Goal: Information Seeking & Learning: Find specific fact

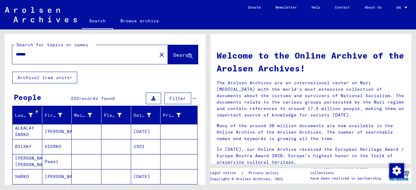
click at [21, 58] on input "******" at bounding box center [83, 54] width 134 height 6
type input "*****"
click at [173, 58] on span "Search" at bounding box center [182, 55] width 18 height 6
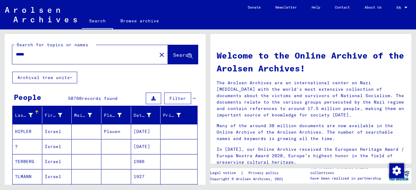
click at [29, 117] on icon at bounding box center [31, 115] width 4 height 4
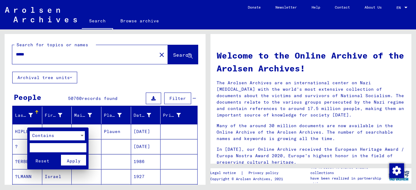
click at [39, 147] on input "text" at bounding box center [58, 147] width 57 height 9
type input "*****"
click at [30, 155] on button "Reset" at bounding box center [42, 160] width 25 height 11
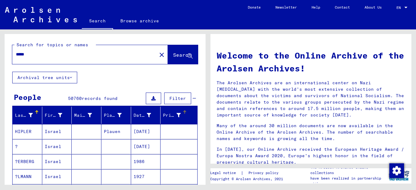
click at [177, 117] on icon at bounding box center [179, 115] width 4 height 4
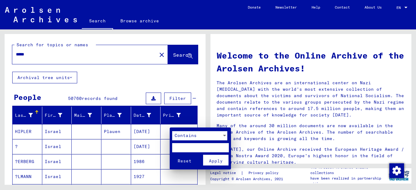
click at [184, 145] on input "text" at bounding box center [200, 147] width 57 height 9
type input "*****"
click at [172, 155] on button "Reset" at bounding box center [184, 160] width 25 height 11
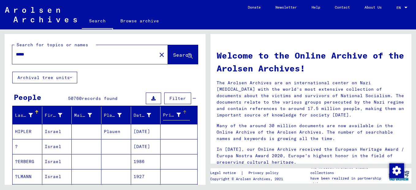
click at [177, 117] on icon at bounding box center [179, 115] width 4 height 4
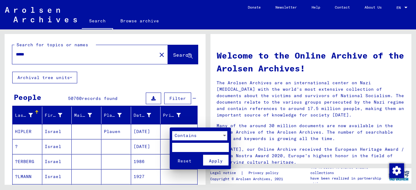
click at [186, 148] on input "text" at bounding box center [200, 147] width 57 height 9
type input "*"
type input "*****"
click at [218, 159] on span "Apply" at bounding box center [216, 161] width 14 height 6
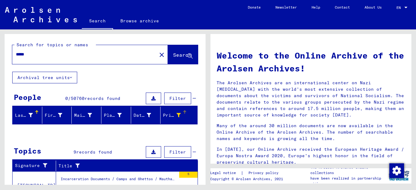
click at [30, 117] on icon at bounding box center [31, 115] width 4 height 4
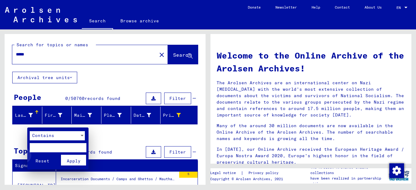
click at [42, 159] on span "Reset" at bounding box center [43, 161] width 14 height 6
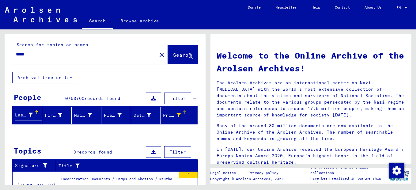
click at [177, 119] on div at bounding box center [179, 115] width 4 height 6
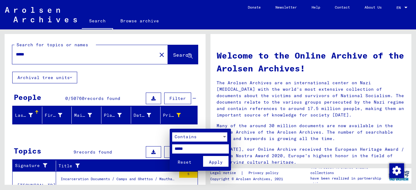
click at [60, 148] on div at bounding box center [208, 95] width 416 height 190
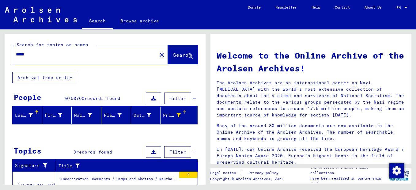
click at [158, 59] on mat-icon "close" at bounding box center [161, 54] width 7 height 7
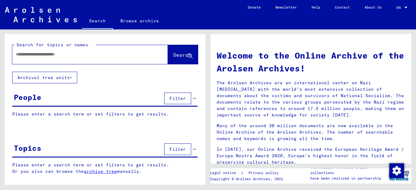
click at [35, 58] on input "text" at bounding box center [83, 54] width 134 height 6
type input "*****"
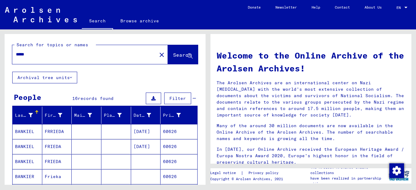
click at [5, 115] on yv-its-grid-expansion-panel "People 16 records found Filter Last Name First Name Maiden Name Place of Birth …" at bounding box center [105, 156] width 201 height 131
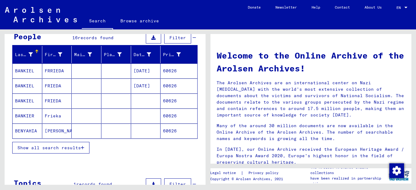
scroll to position [61, 0]
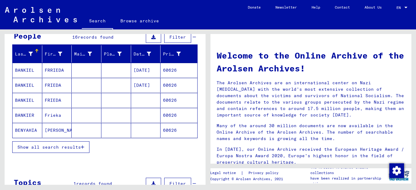
click at [81, 153] on button "Show all search results" at bounding box center [50, 147] width 77 height 12
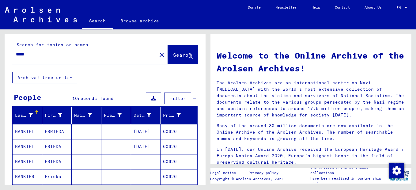
scroll to position [12, 0]
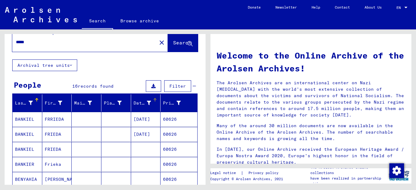
click at [147, 106] on div at bounding box center [149, 103] width 4 height 6
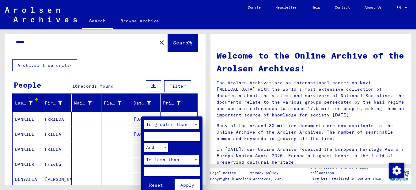
click at [116, 73] on div at bounding box center [208, 95] width 416 height 190
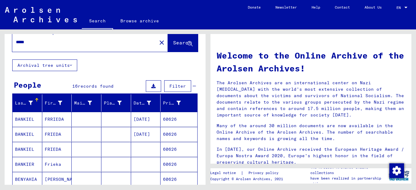
click at [29, 106] on div at bounding box center [31, 103] width 4 height 6
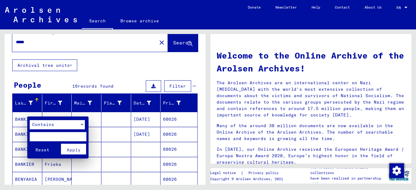
click at [105, 63] on div at bounding box center [208, 95] width 416 height 190
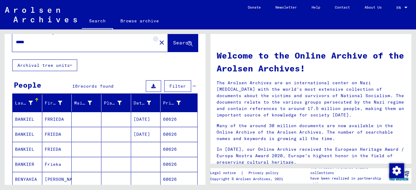
click at [158, 46] on mat-icon "close" at bounding box center [161, 42] width 7 height 7
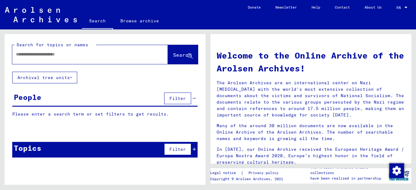
click at [40, 103] on div "People" at bounding box center [28, 97] width 28 height 11
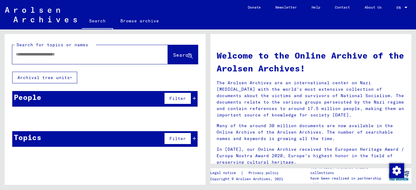
click at [40, 103] on div "People" at bounding box center [28, 97] width 28 height 11
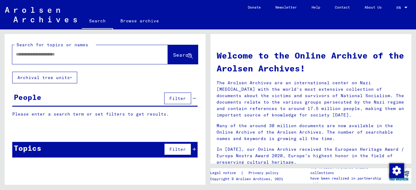
click at [29, 117] on p "Please enter a search term or set filters to get results." at bounding box center [104, 114] width 185 height 6
click at [178, 101] on span "Filter" at bounding box center [178, 99] width 17 height 6
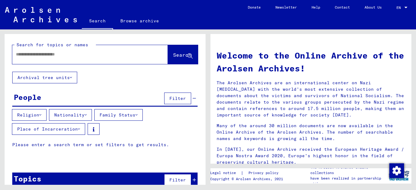
click at [79, 135] on button "Place of Incarceration" at bounding box center [48, 129] width 73 height 12
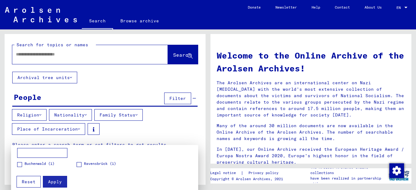
click at [30, 152] on input at bounding box center [42, 153] width 50 height 10
type input "******"
click at [57, 179] on span "Apply" at bounding box center [55, 182] width 14 height 6
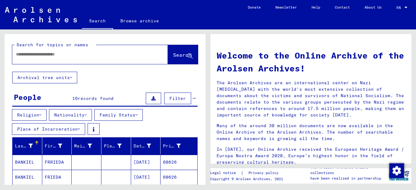
click at [29, 149] on div at bounding box center [31, 146] width 4 height 6
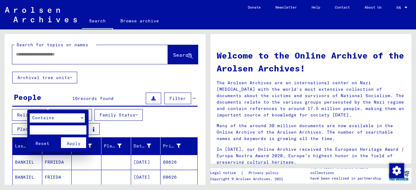
click at [42, 142] on span "Reset" at bounding box center [43, 144] width 14 height 6
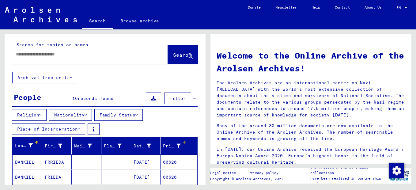
click at [177, 148] on icon at bounding box center [179, 146] width 4 height 4
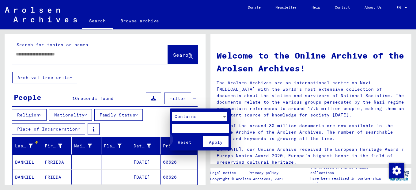
click at [185, 143] on span "Reset" at bounding box center [185, 142] width 14 height 6
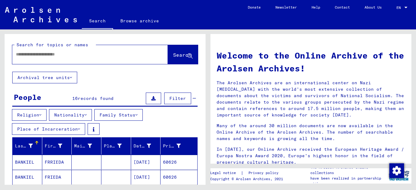
click at [43, 14] on img at bounding box center [41, 14] width 72 height 15
